Goal: Entertainment & Leisure: Consume media (video, audio)

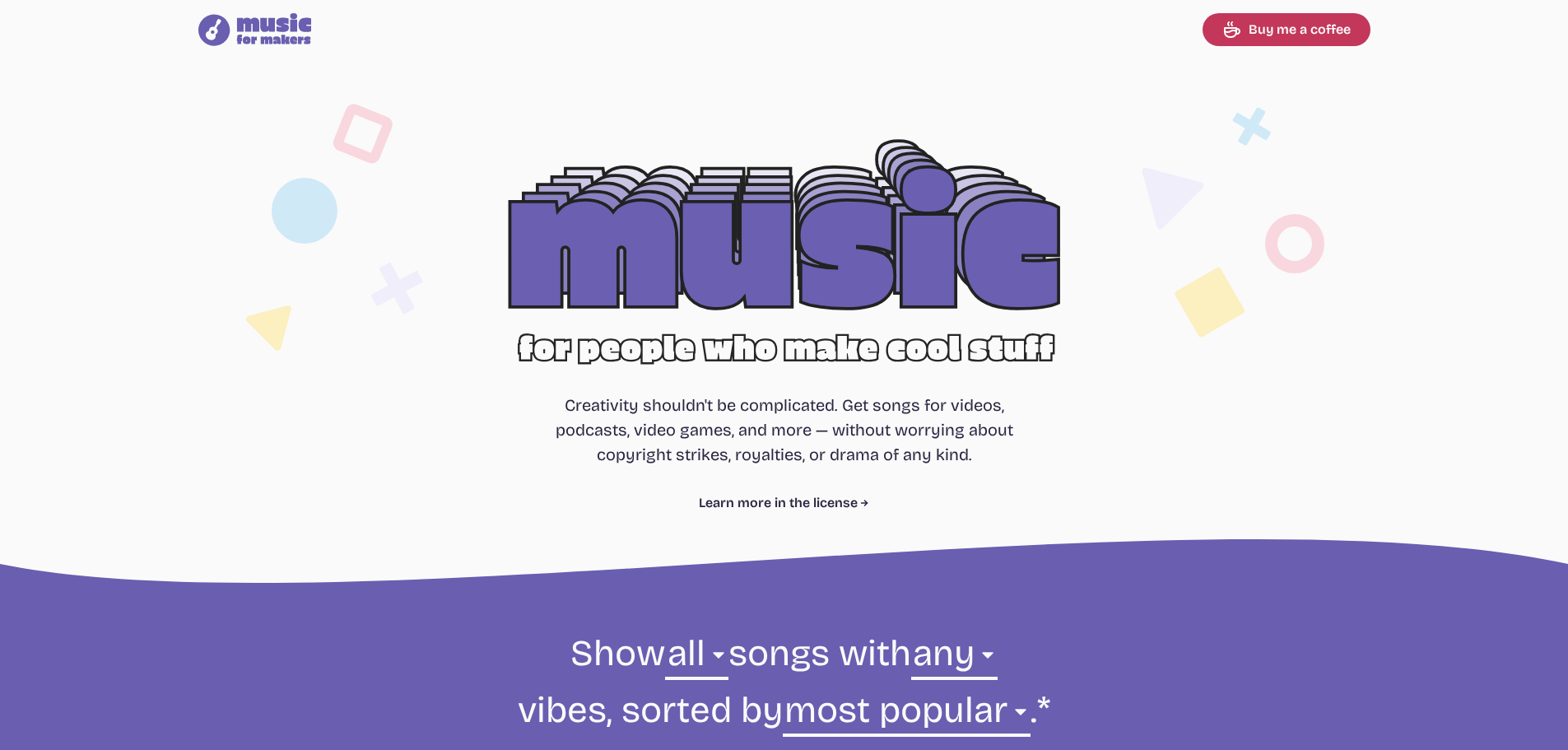
select select "most popular"
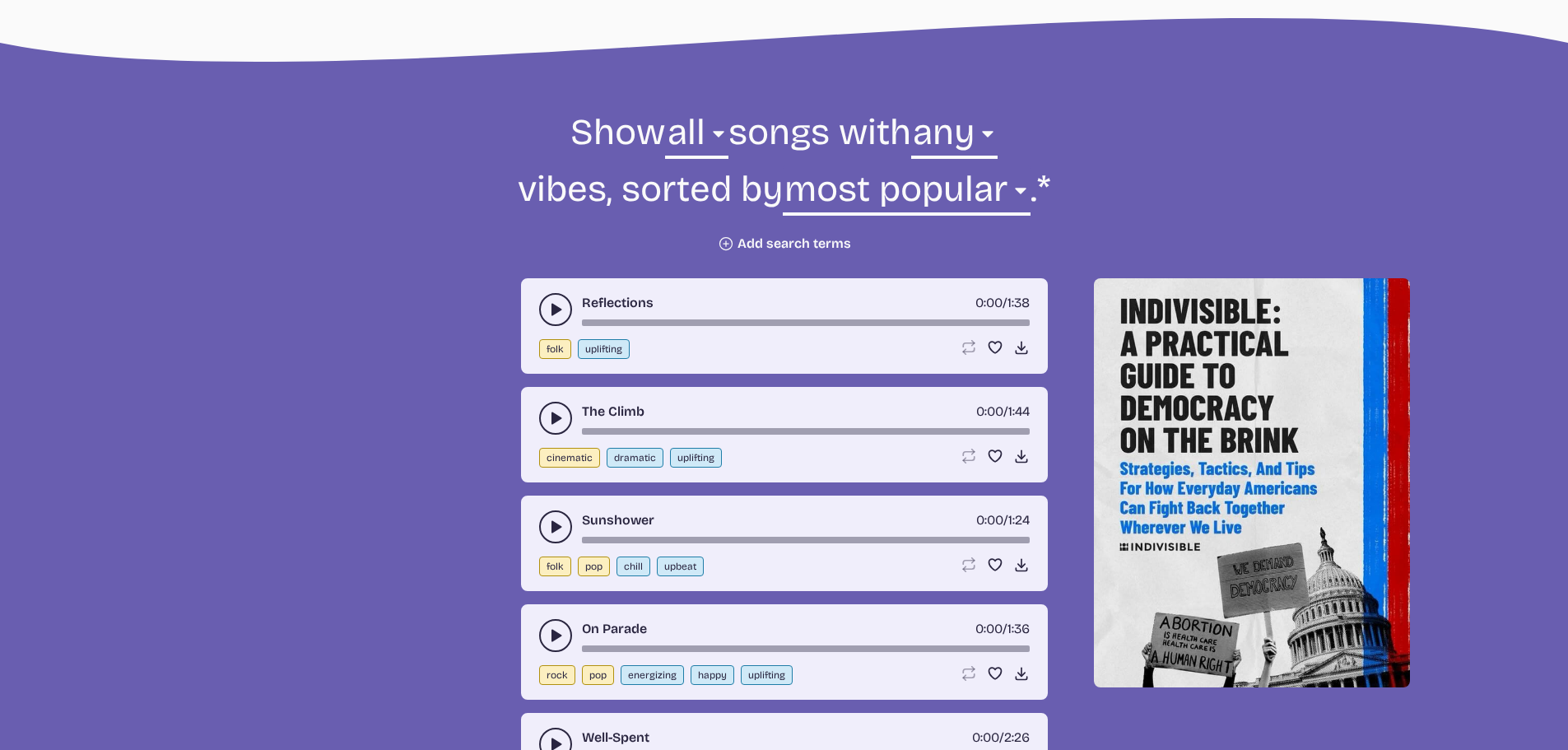
scroll to position [576, 0]
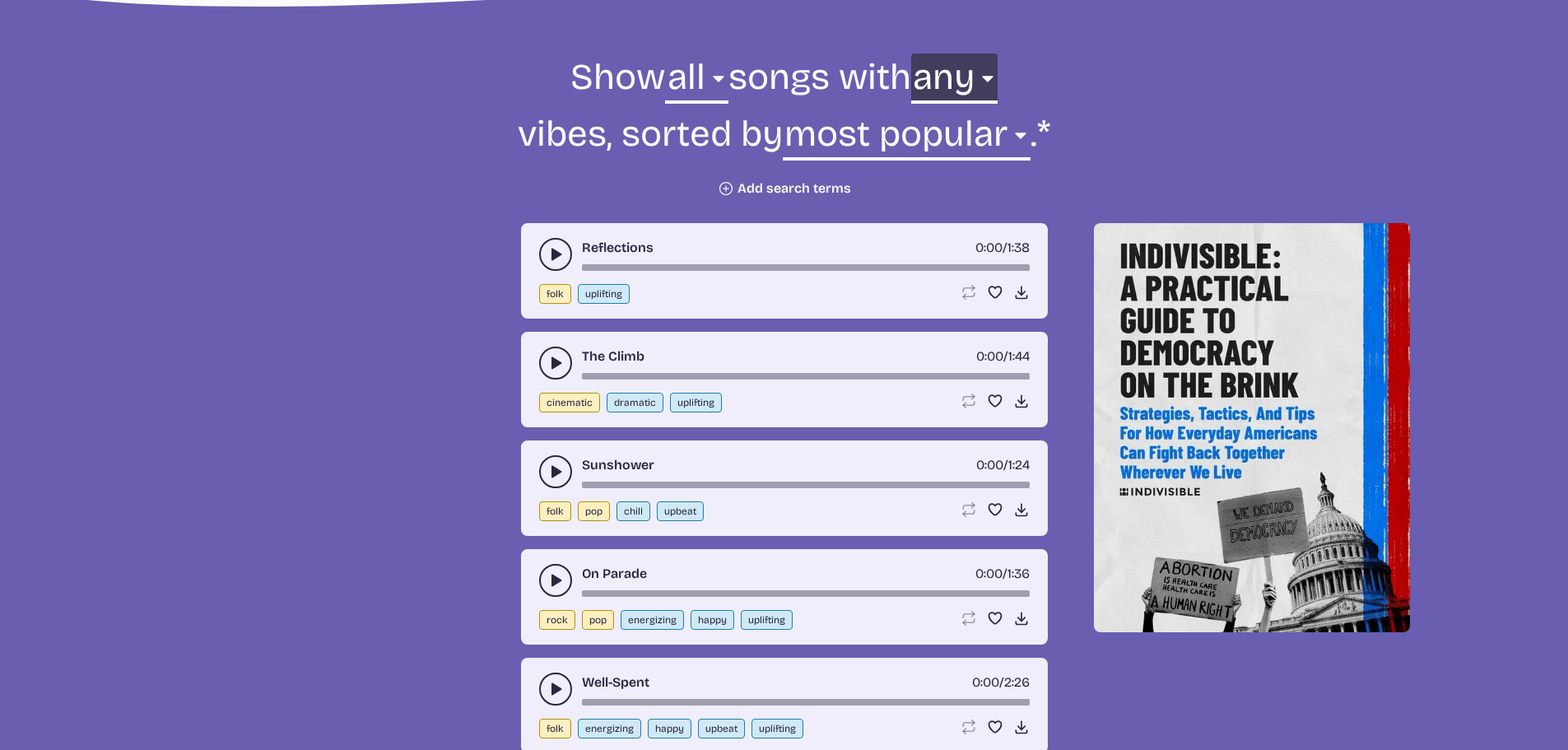
click at [967, 90] on select "any aggressive chill contemplative dark dramatic easygoing energizing happy ser…" at bounding box center [954, 82] width 86 height 57
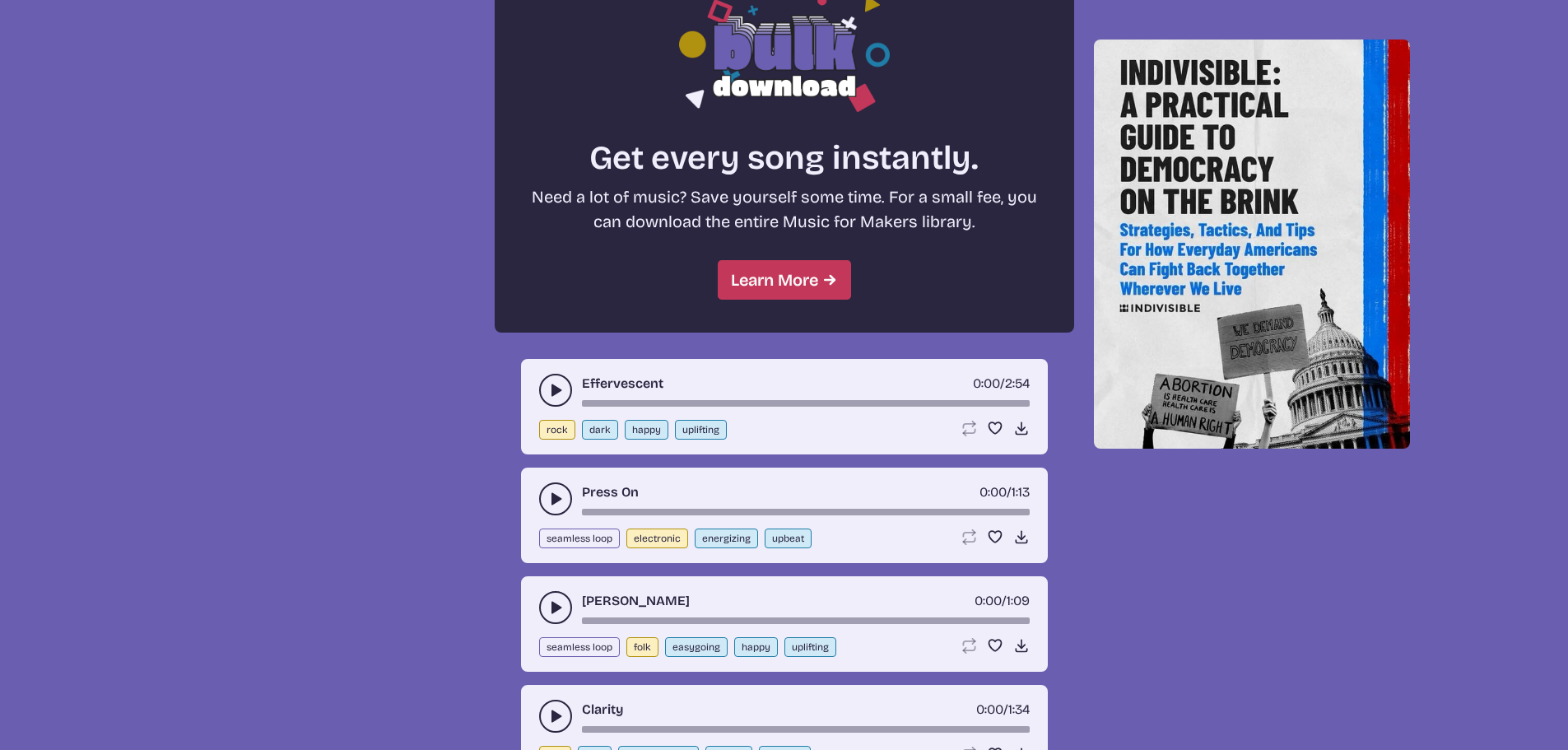
scroll to position [1400, 0]
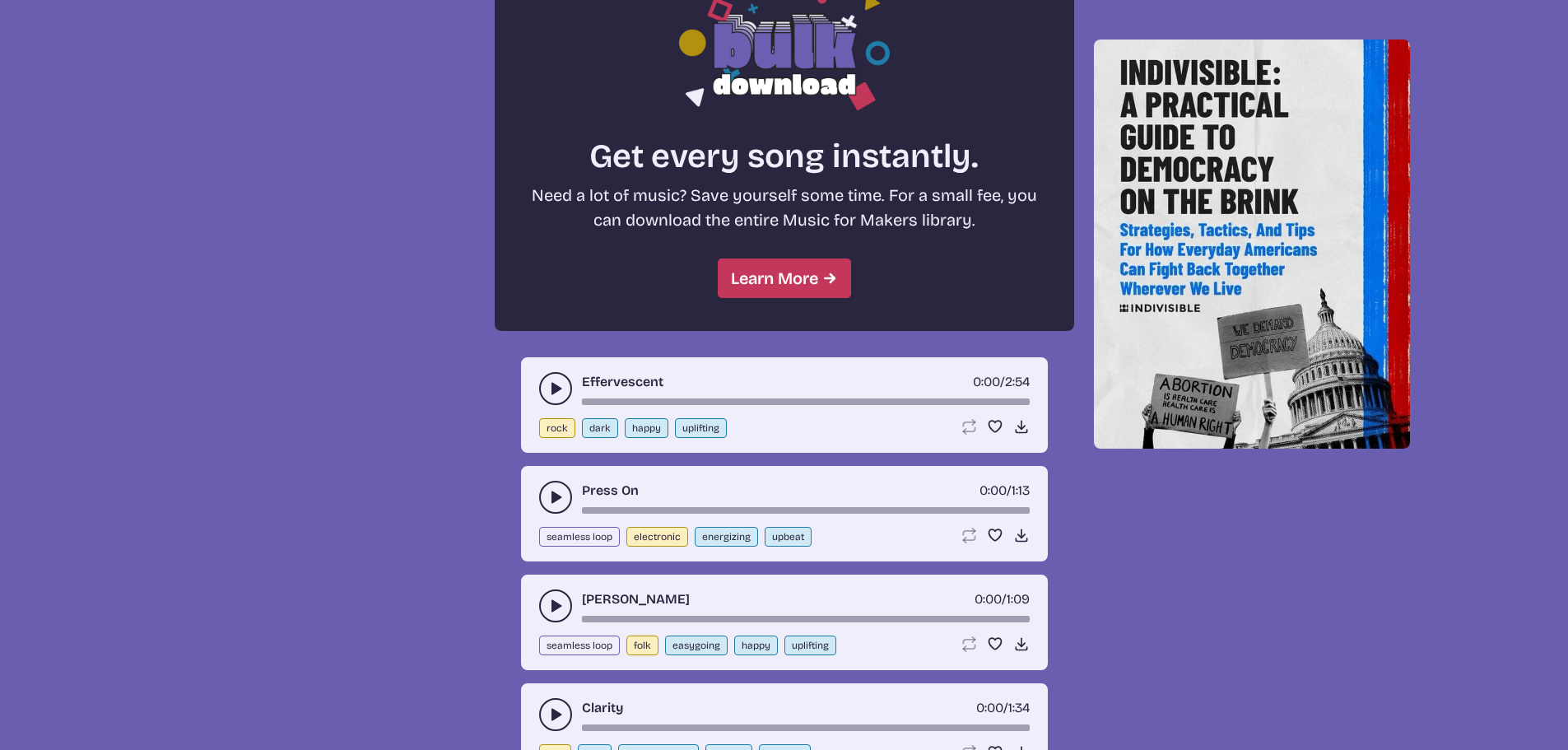
click at [548, 487] on button "play-pause toggle" at bounding box center [555, 497] width 33 height 33
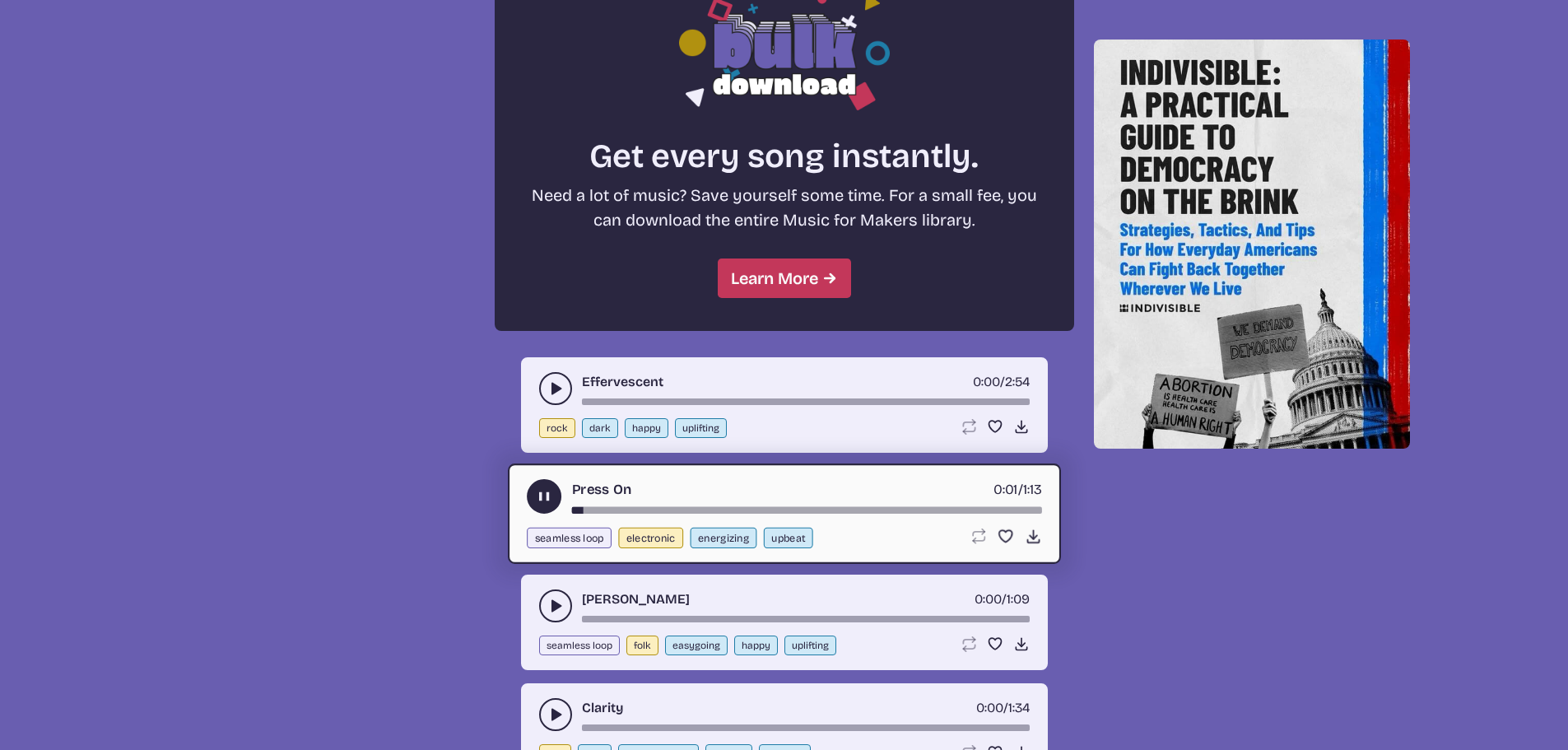
click at [551, 497] on icon "play-pause toggle" at bounding box center [543, 497] width 17 height 17
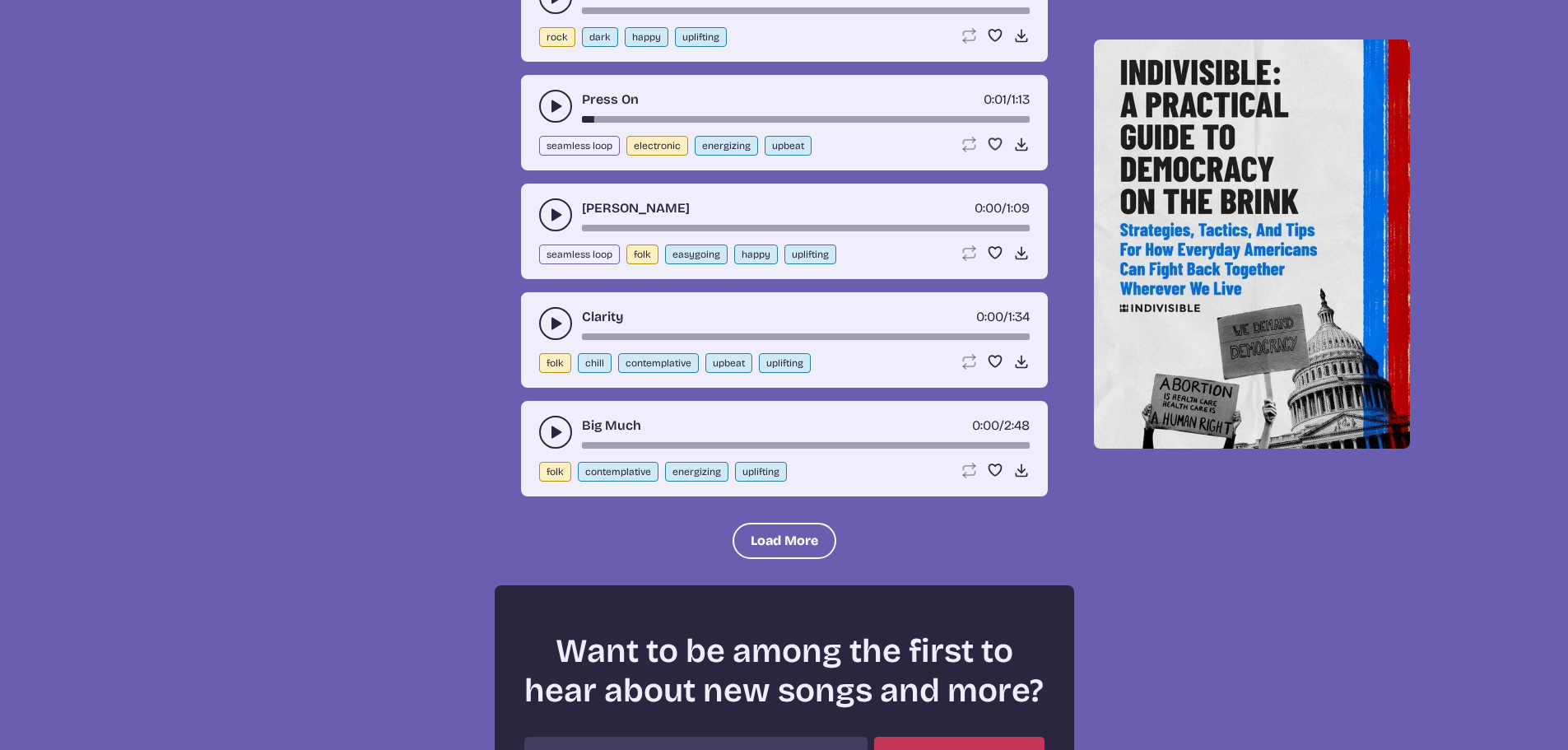
scroll to position [1789, 0]
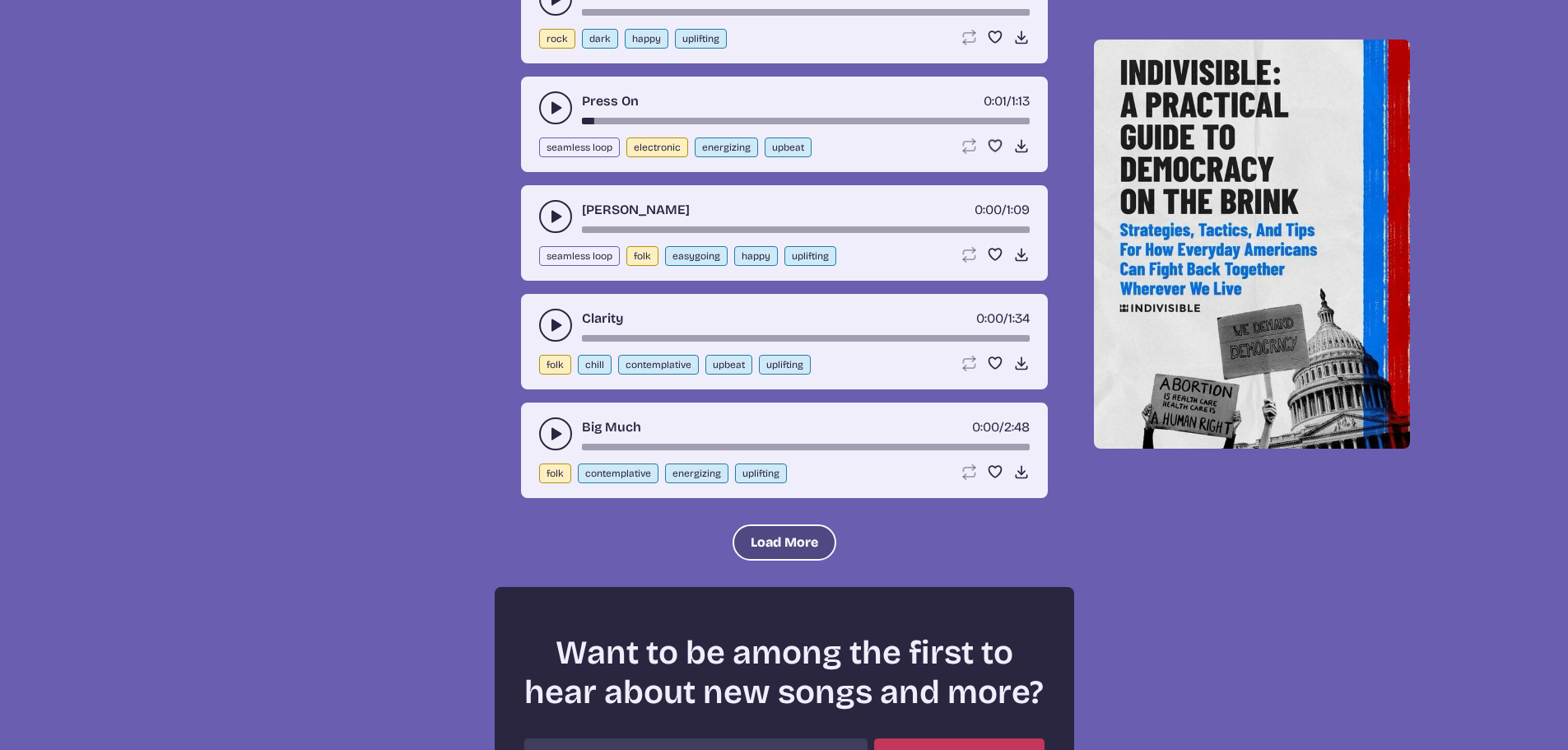
click at [759, 545] on button "Load More" at bounding box center [784, 543] width 103 height 37
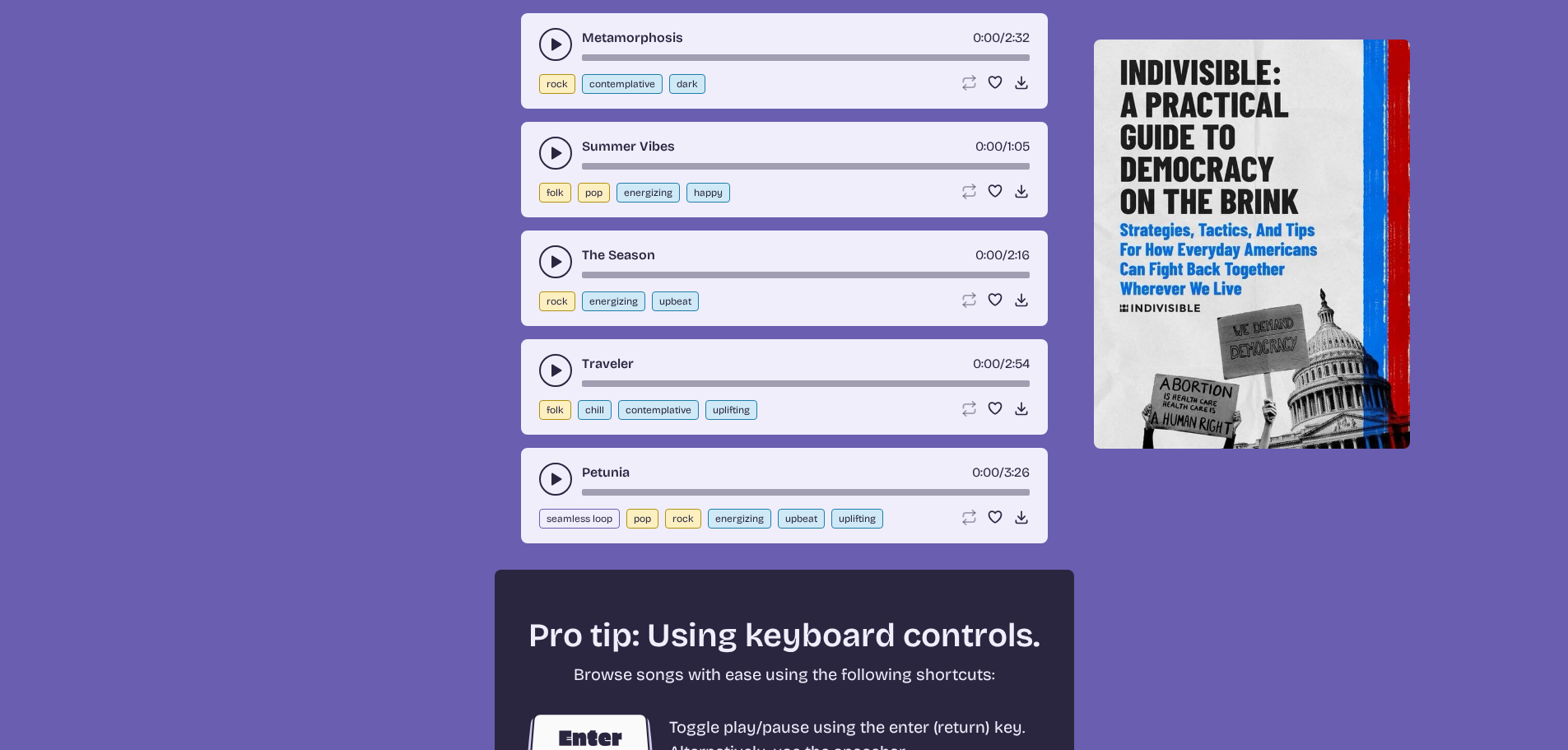
scroll to position [2283, 0]
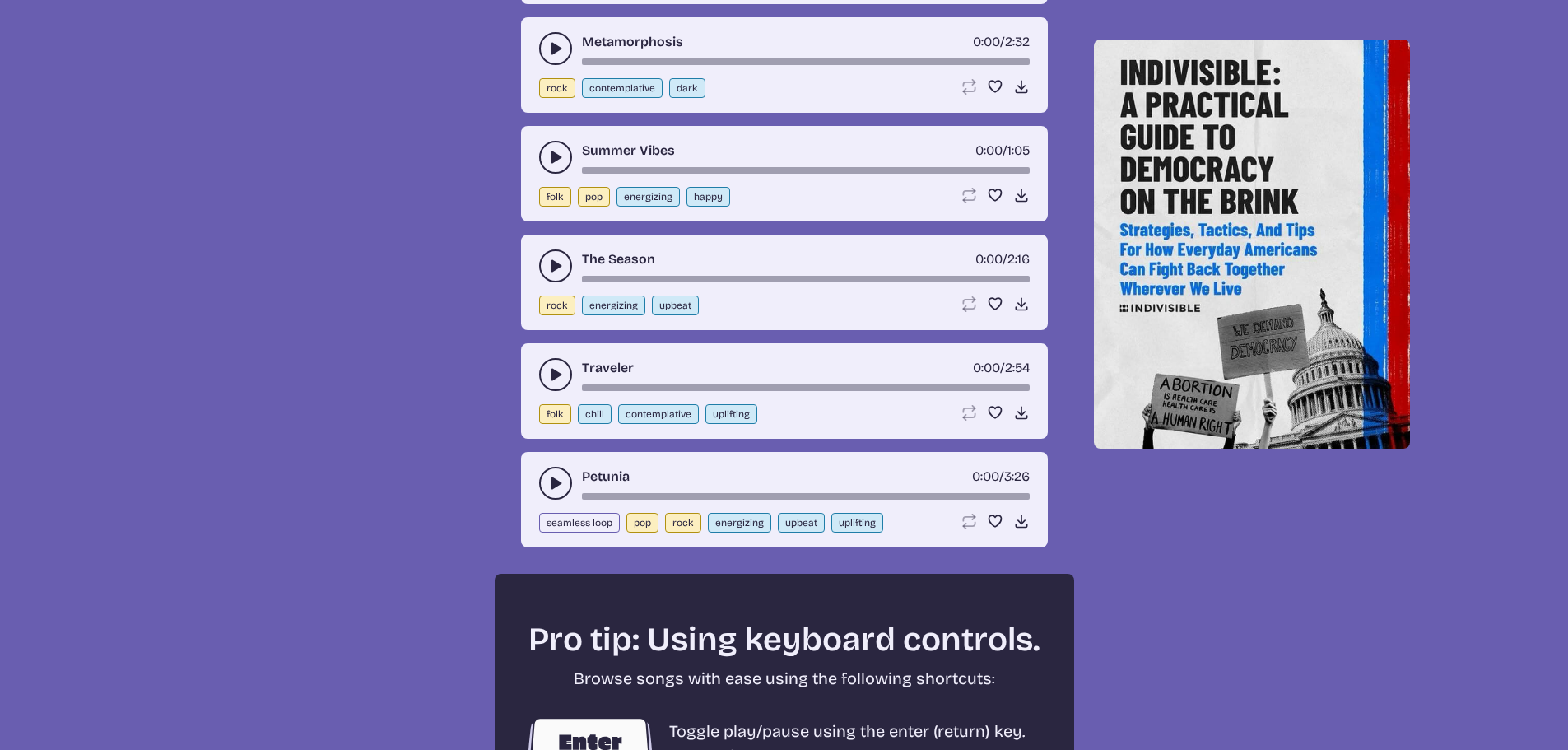
click at [556, 156] on use "play-pause toggle" at bounding box center [556, 158] width 17 height 17
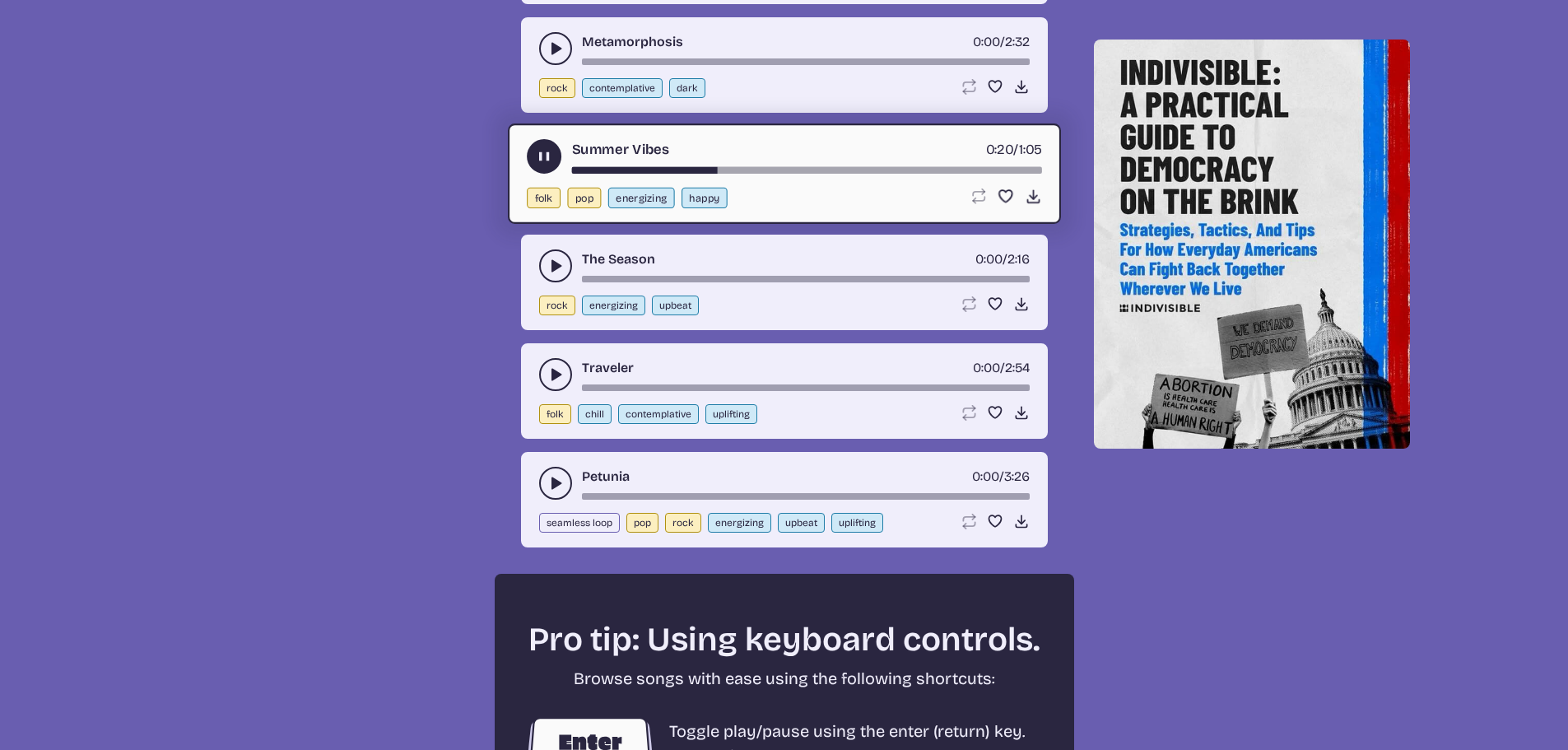
click at [544, 171] on button "play-pause toggle" at bounding box center [543, 156] width 35 height 35
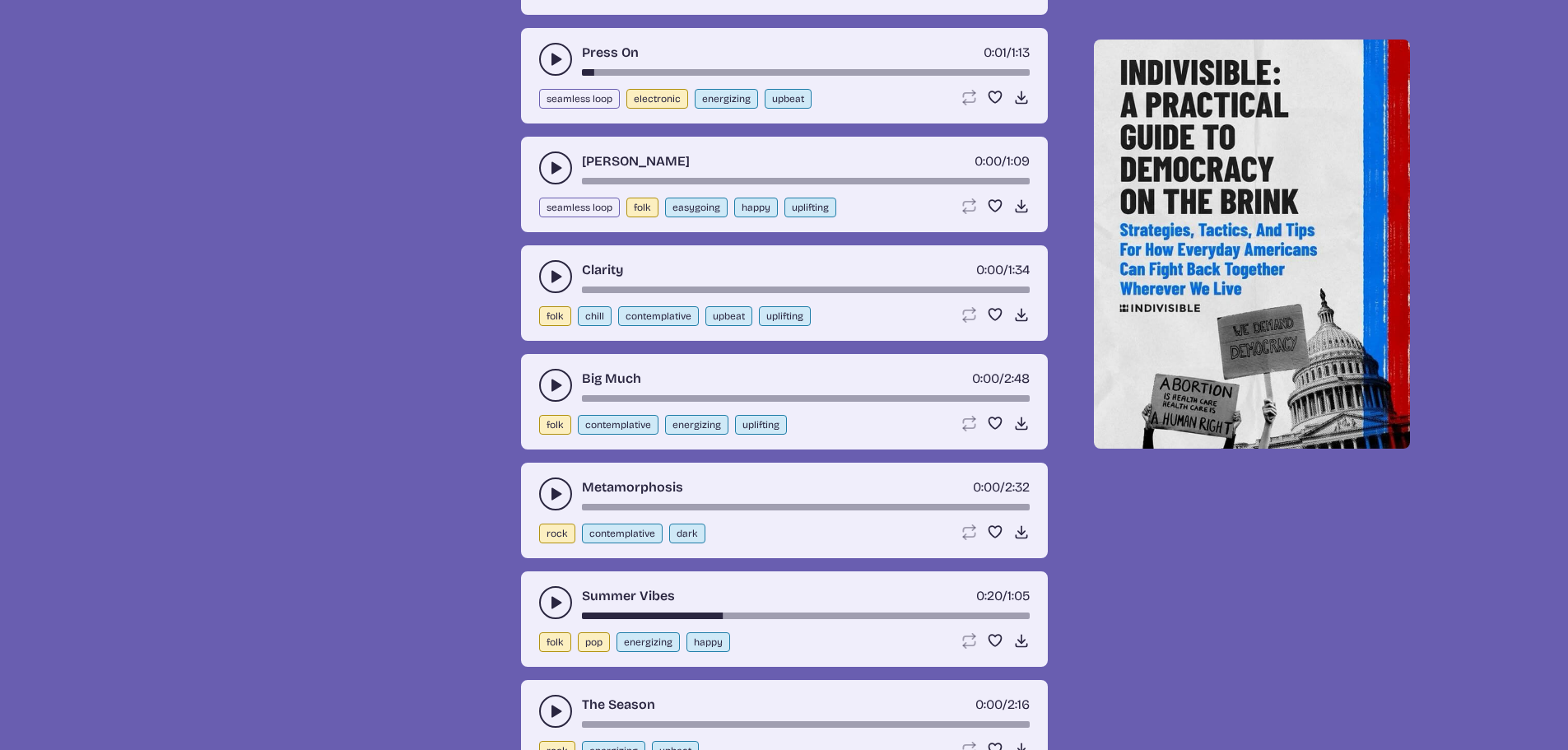
scroll to position [1789, 0]
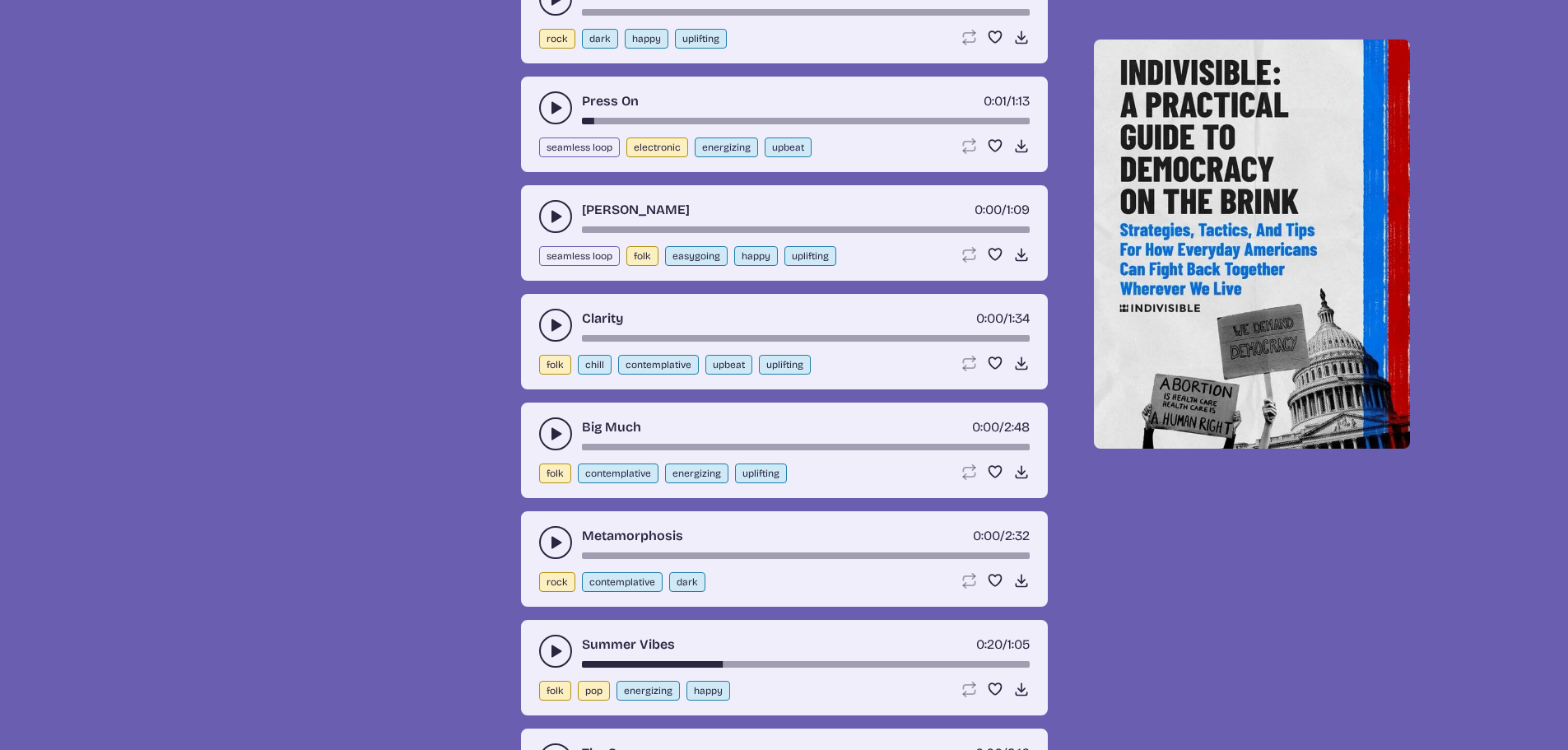
click at [555, 210] on icon "play-pause toggle" at bounding box center [556, 217] width 17 height 17
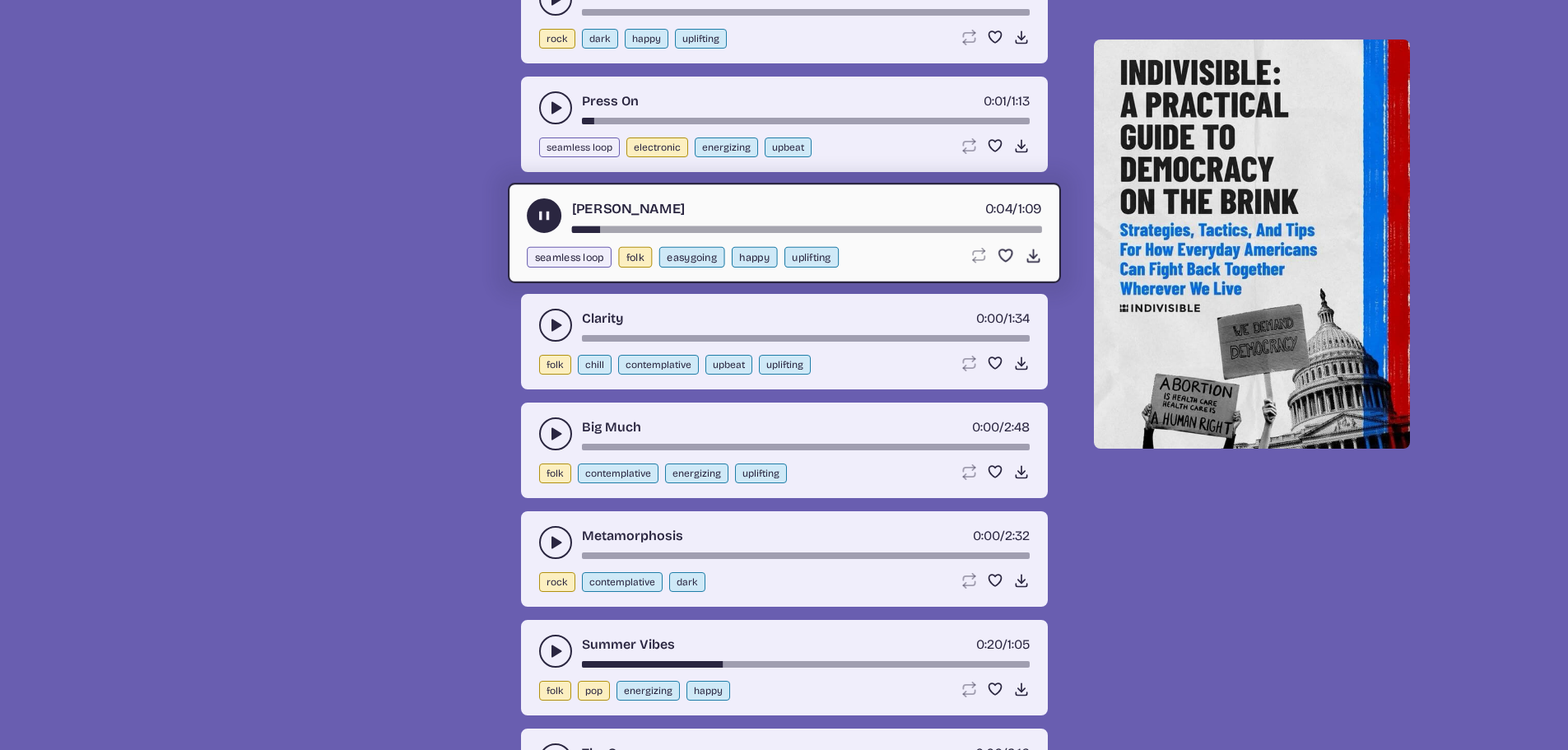
click at [520, 218] on div "[PERSON_NAME] 0:04 / 1:09 seamless loop folk easygoing happy uplifting Loop son…" at bounding box center [784, 233] width 553 height 100
click at [538, 222] on icon "play-pause toggle" at bounding box center [543, 216] width 17 height 17
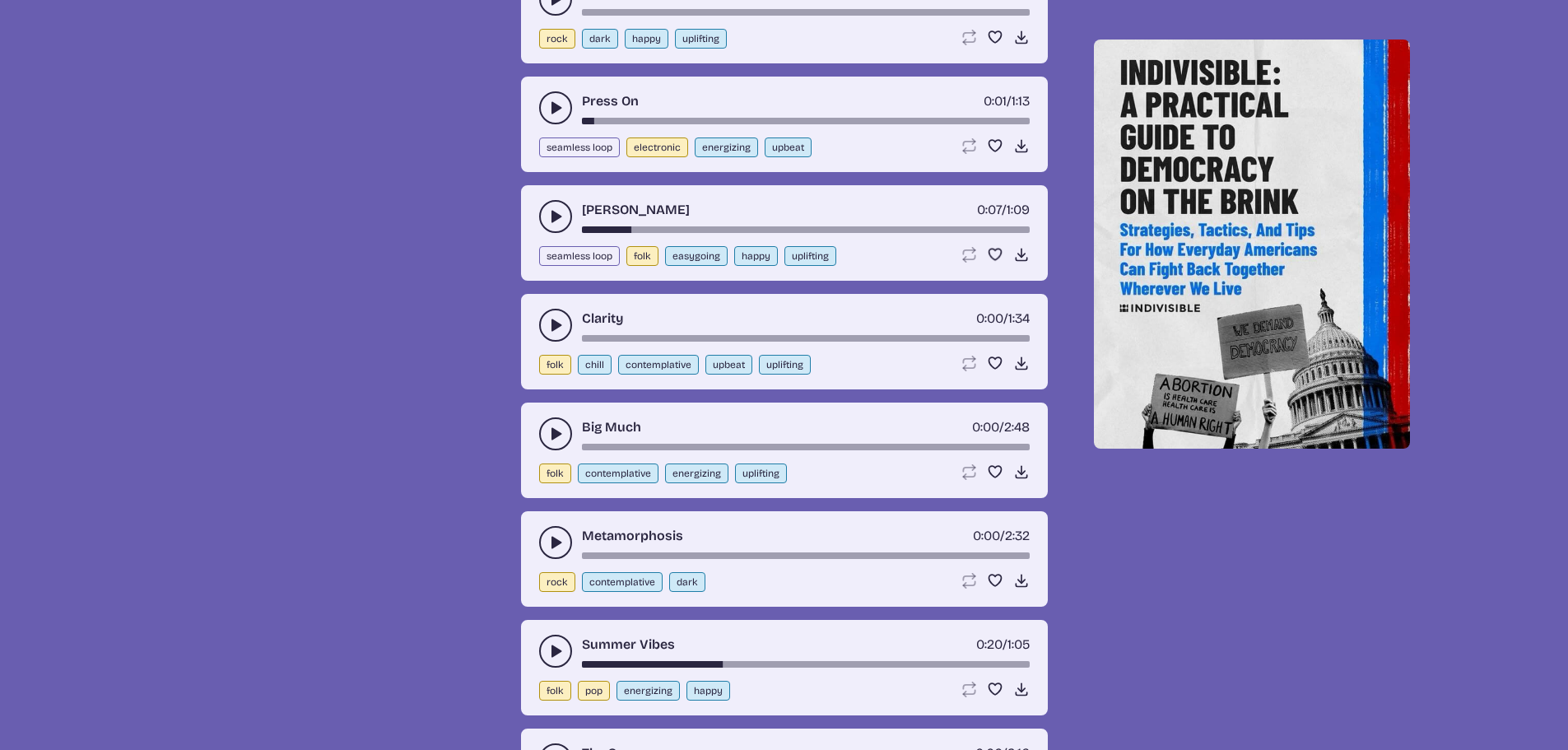
click at [553, 329] on use "play-pause toggle" at bounding box center [556, 326] width 17 height 17
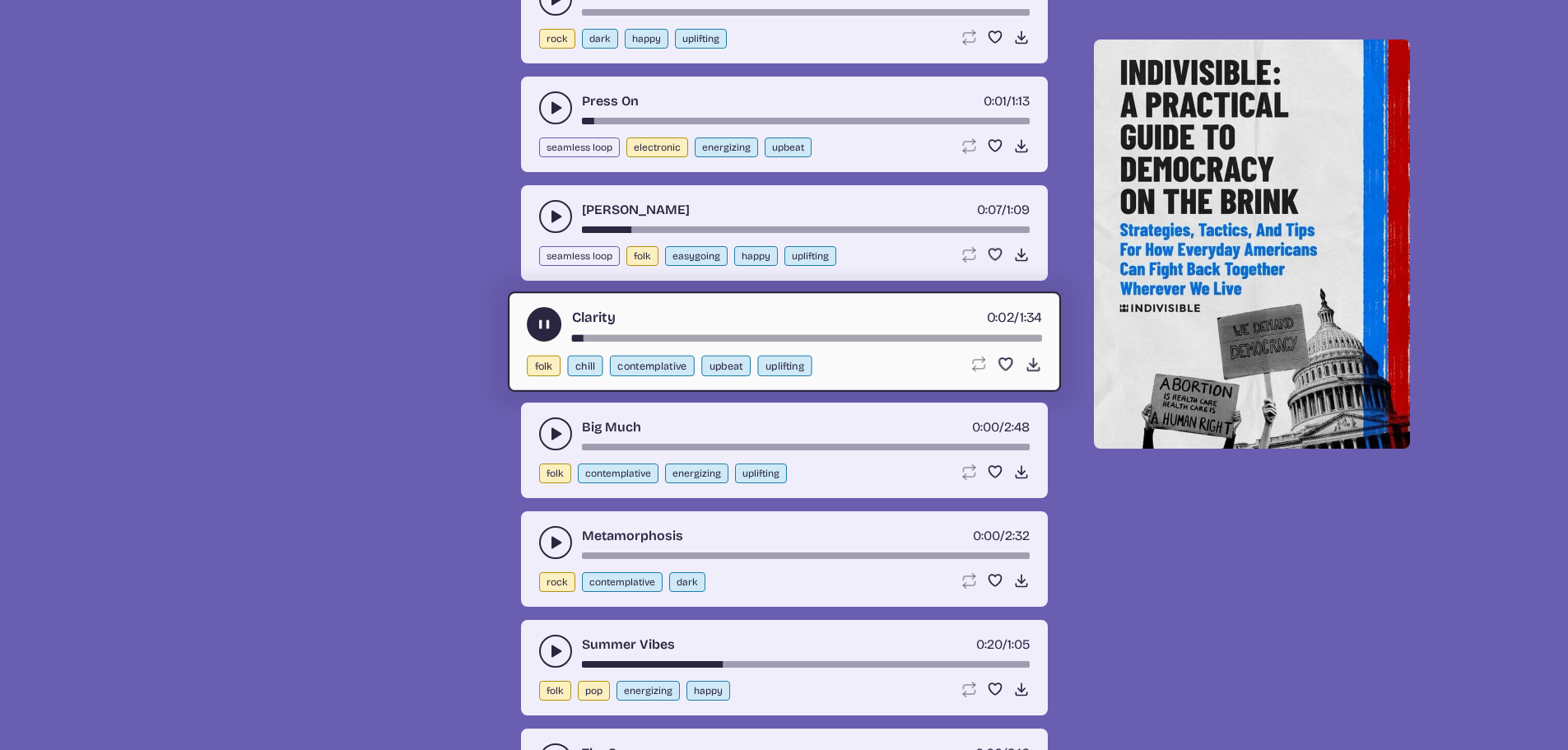
click at [547, 323] on use "play-pause toggle" at bounding box center [543, 325] width 17 height 17
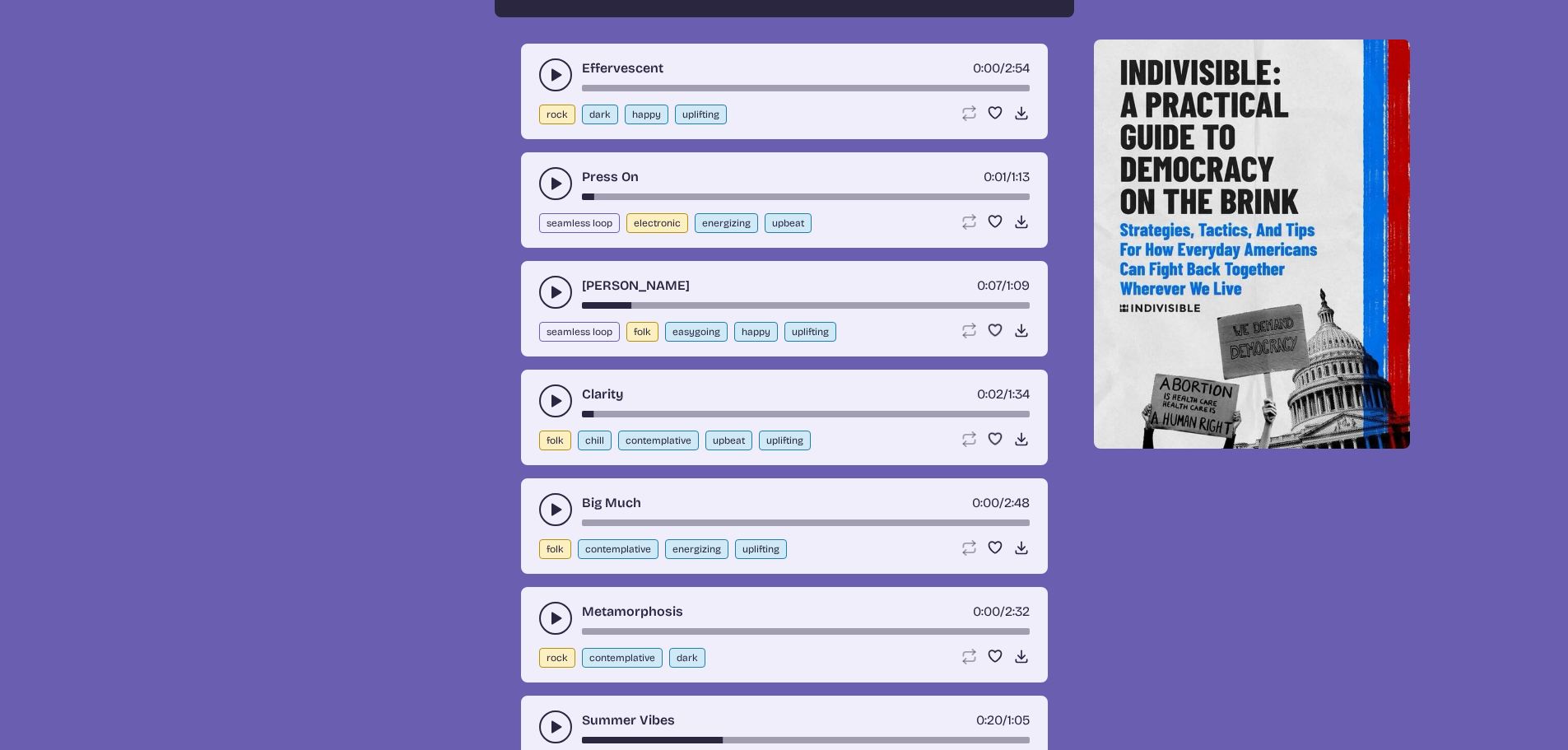
scroll to position [1707, 0]
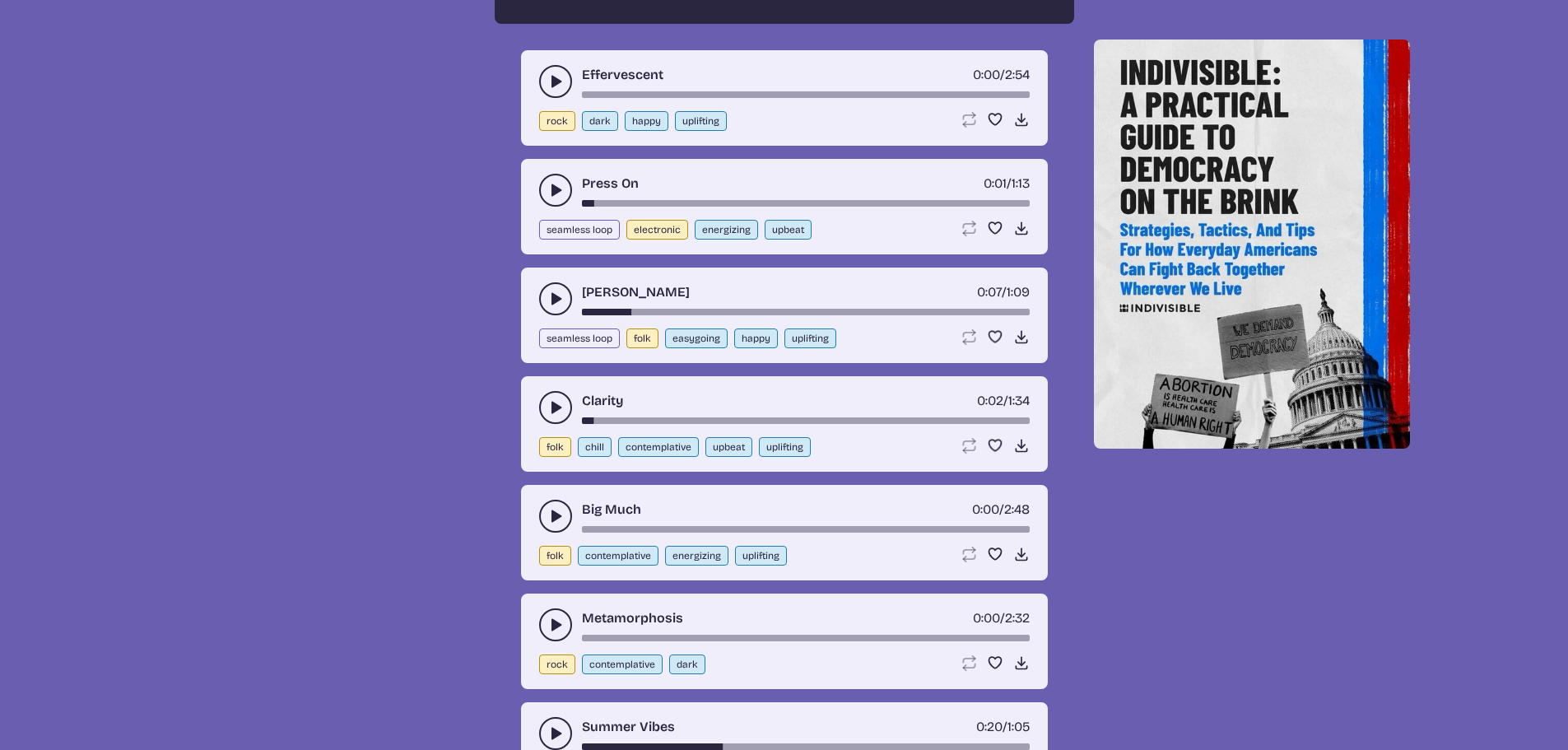
click at [546, 94] on button "play-pause toggle" at bounding box center [555, 81] width 33 height 33
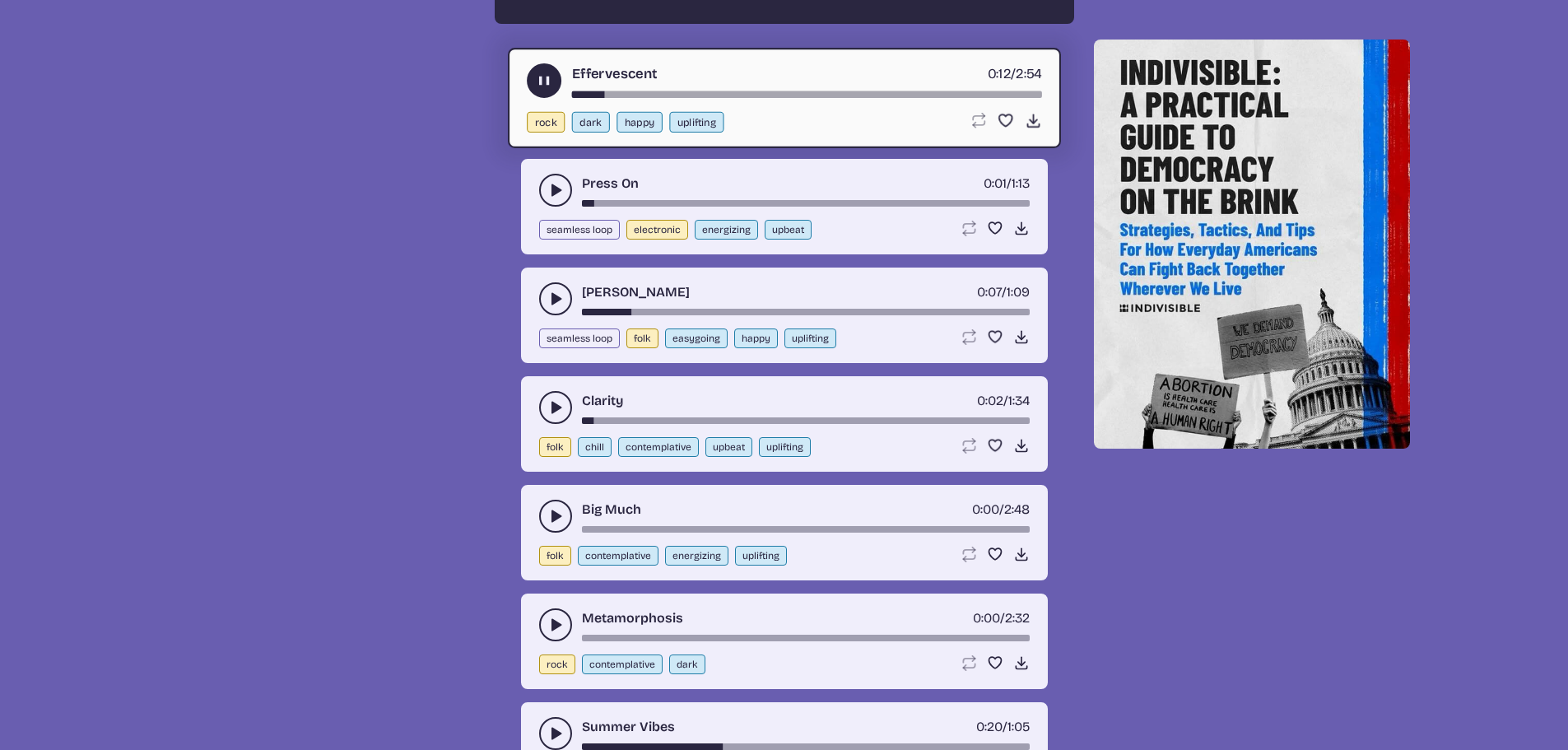
drag, startPoint x: 546, startPoint y: 83, endPoint x: 1327, endPoint y: 625, distance: 950.6
click at [541, 84] on use "play-pause toggle" at bounding box center [543, 81] width 17 height 17
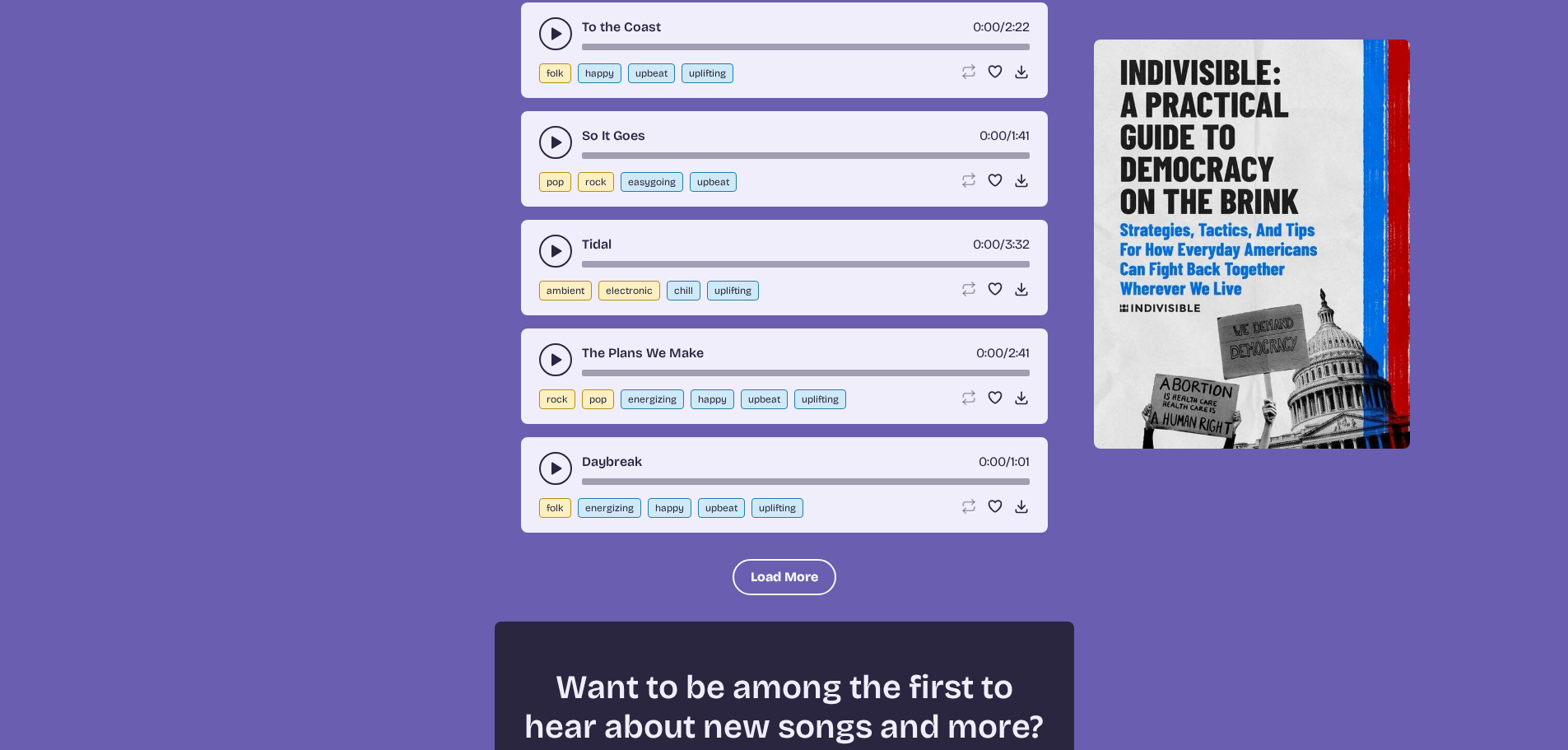
scroll to position [3270, 0]
